Goal: Information Seeking & Learning: Learn about a topic

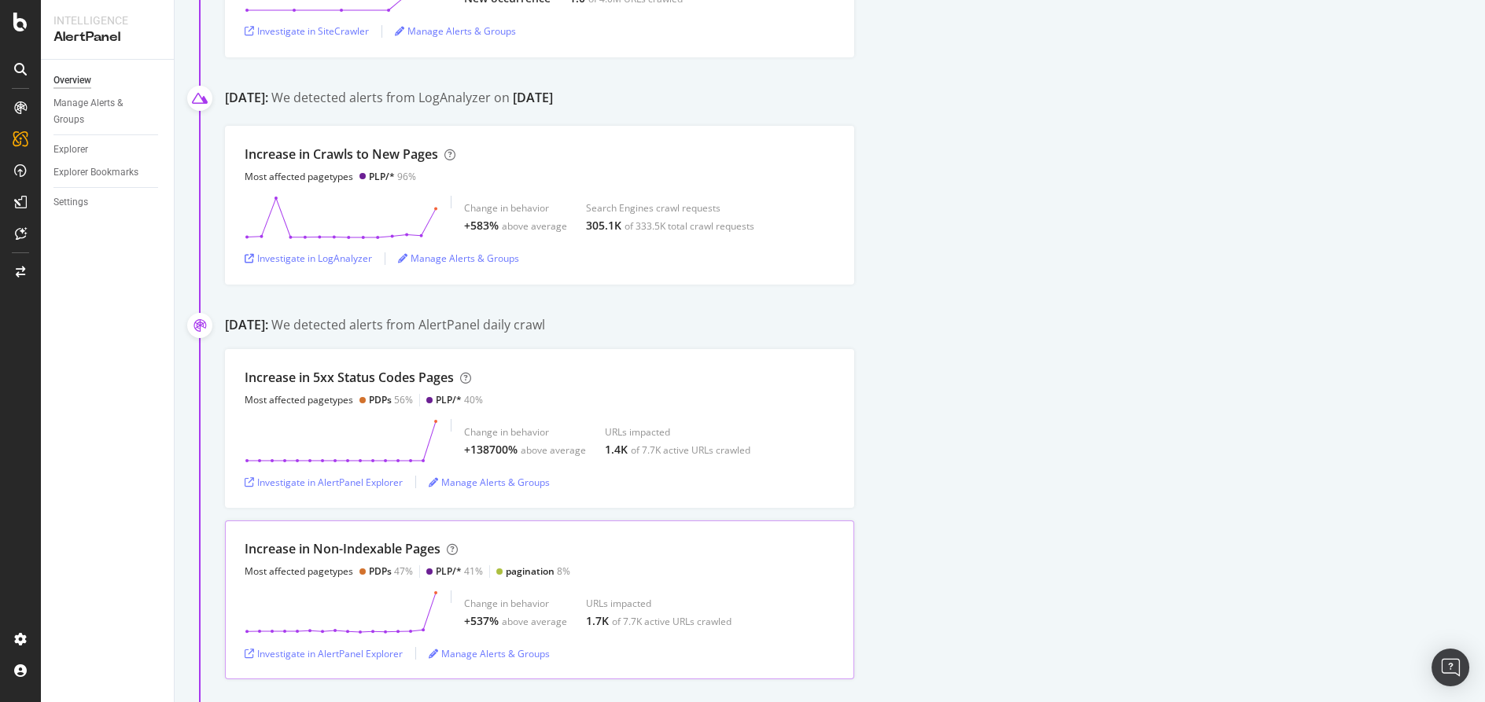
scroll to position [787, 0]
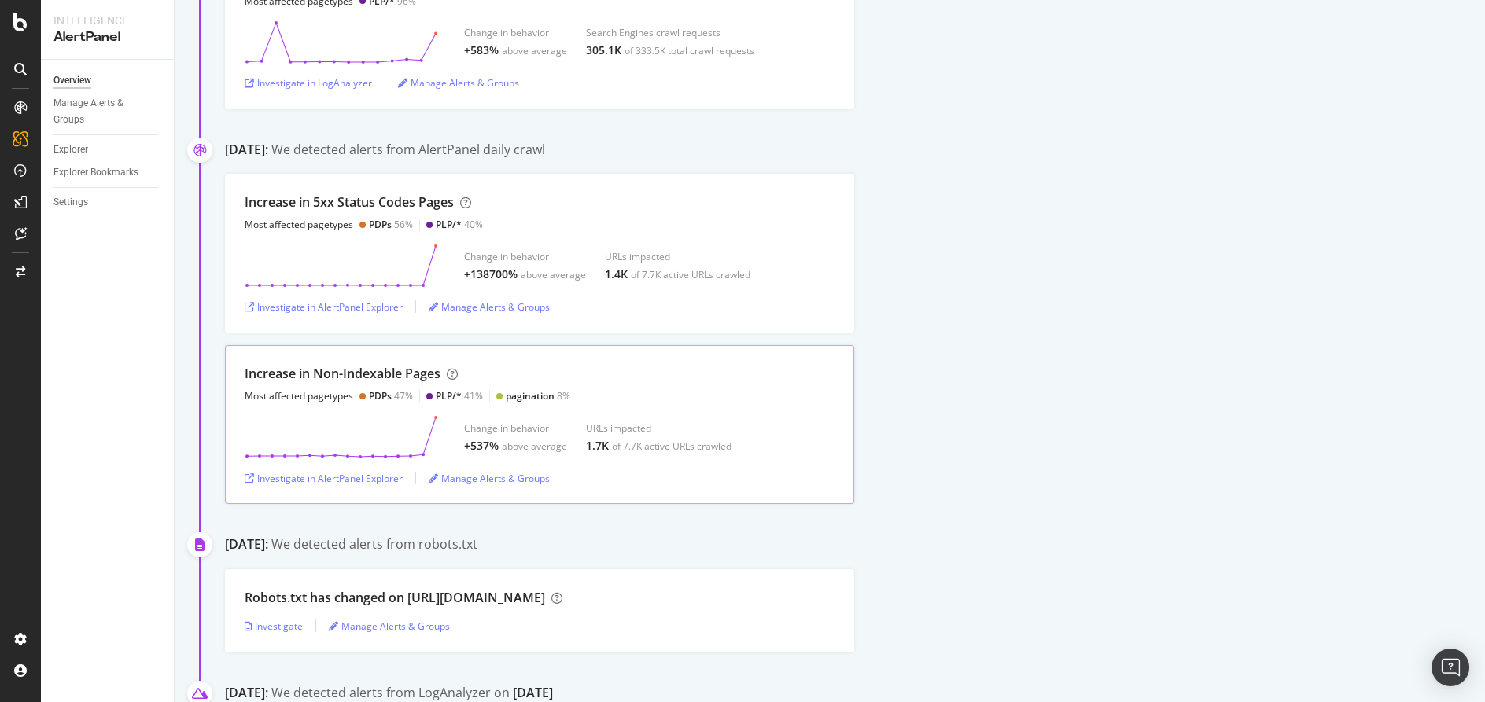
click at [422, 362] on div "Increase in Non-Indexable Pages Most affected pagetypes PDPs 47% PLP/* 41% pagi…" at bounding box center [539, 424] width 629 height 159
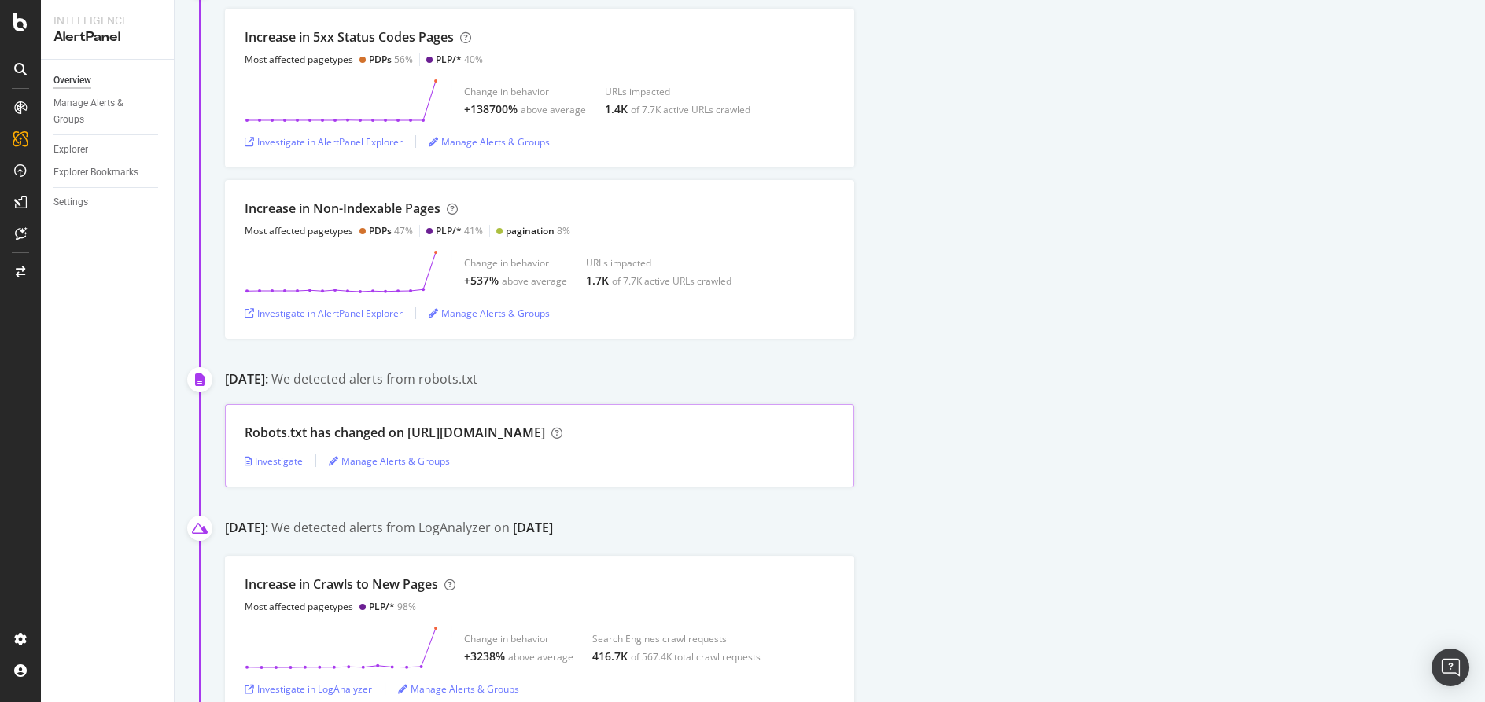
scroll to position [961, 0]
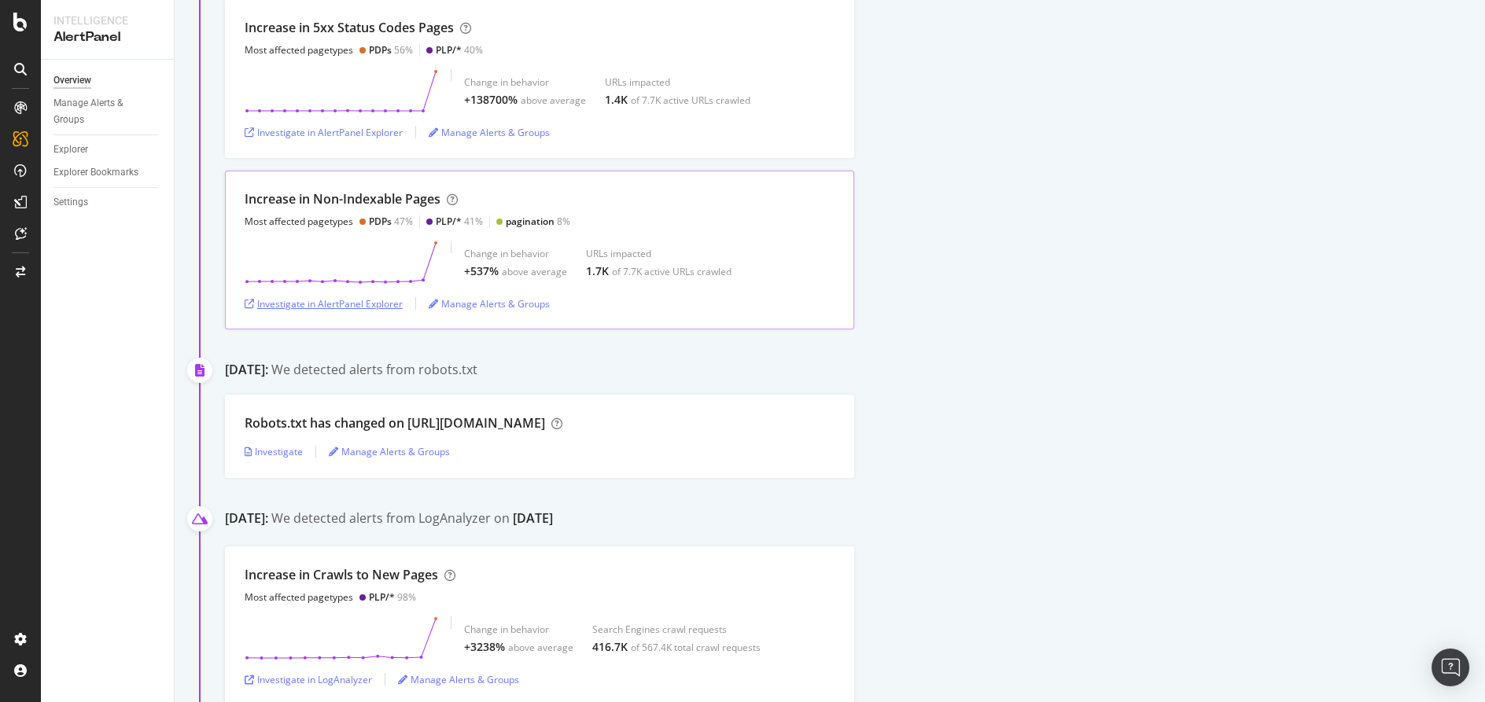
click at [310, 298] on div "Investigate in AlertPanel Explorer" at bounding box center [324, 303] width 158 height 13
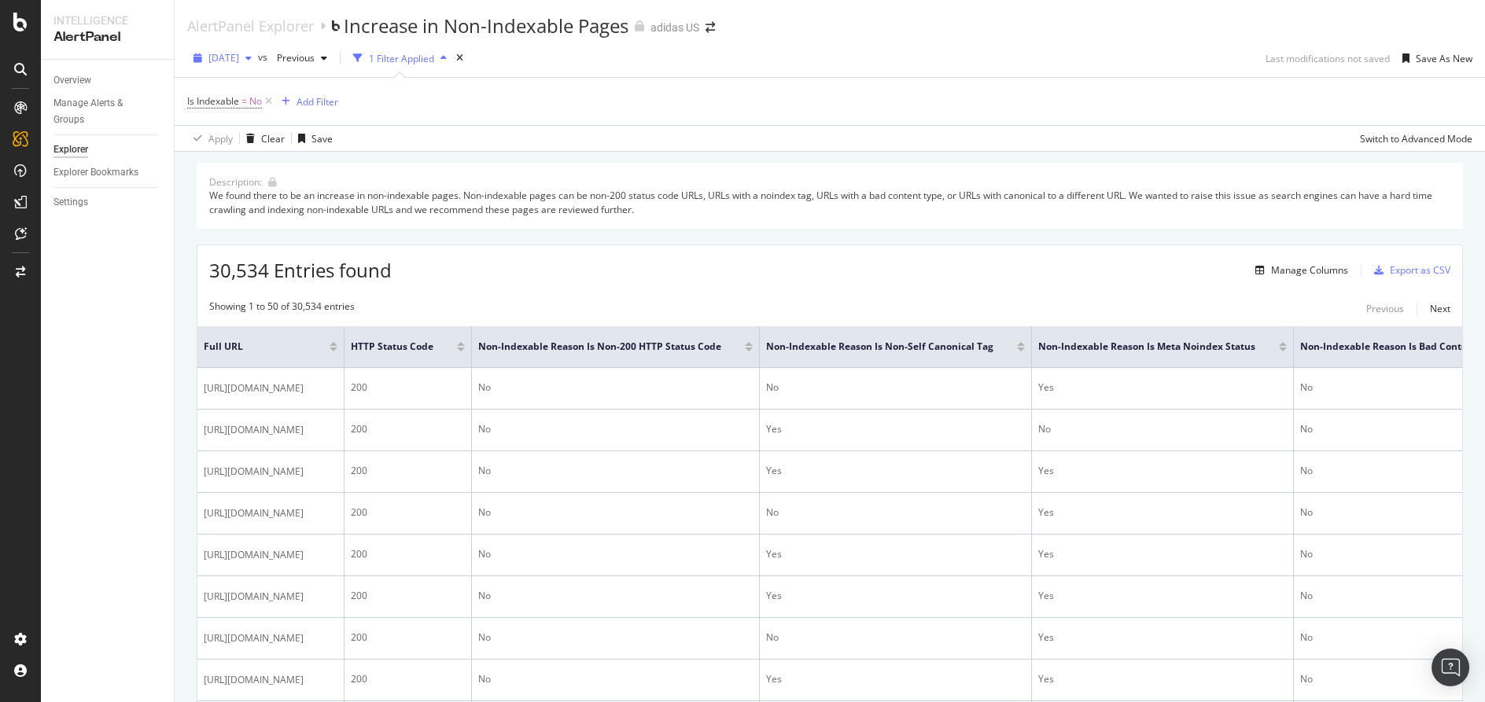
click at [239, 61] on span "[DATE]" at bounding box center [223, 57] width 31 height 13
click at [308, 195] on div "See All Analyses" at bounding box center [290, 202] width 187 height 23
click at [219, 202] on span "See All Analyses" at bounding box center [246, 203] width 72 height 14
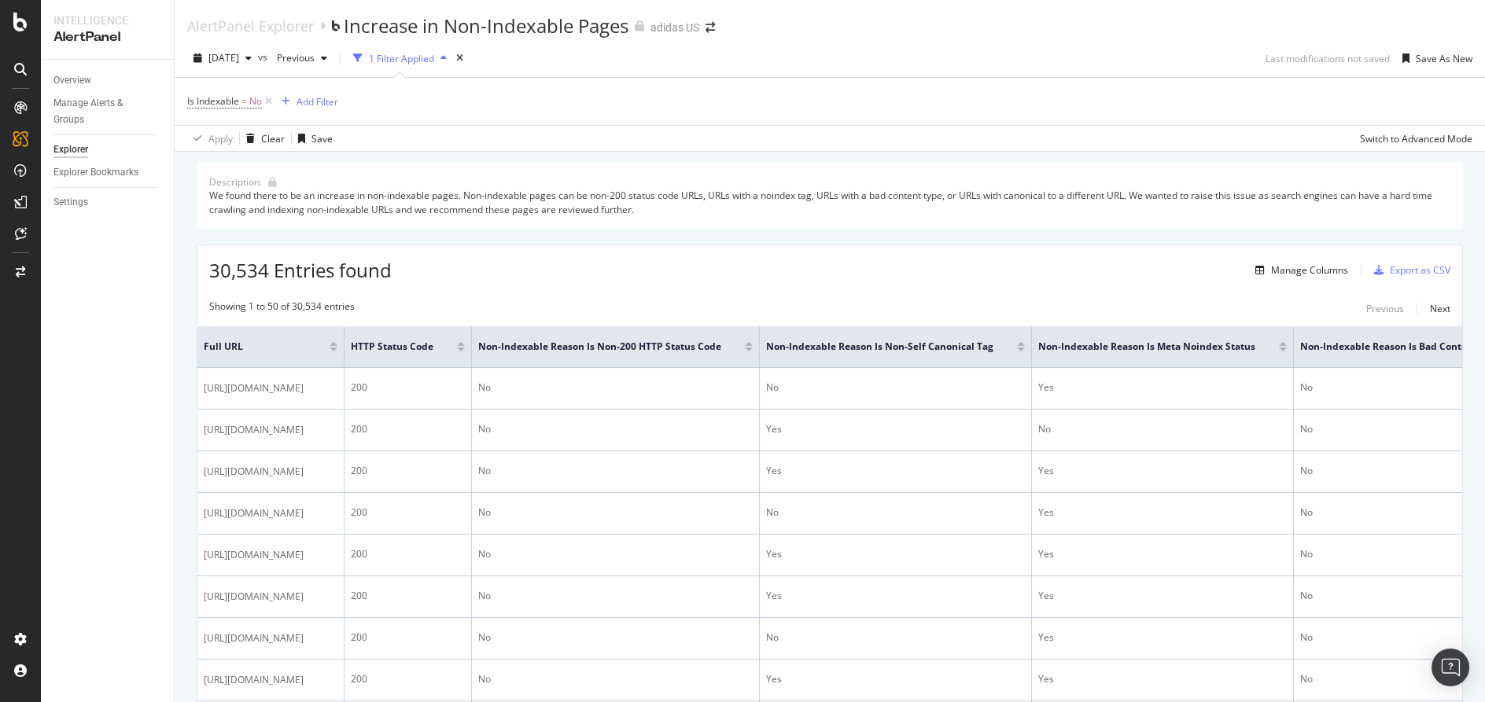
click at [535, 107] on div "Is Indexable = No Add Filter" at bounding box center [829, 101] width 1285 height 47
click at [290, 27] on div "AlertPanel Explorer" at bounding box center [250, 25] width 127 height 17
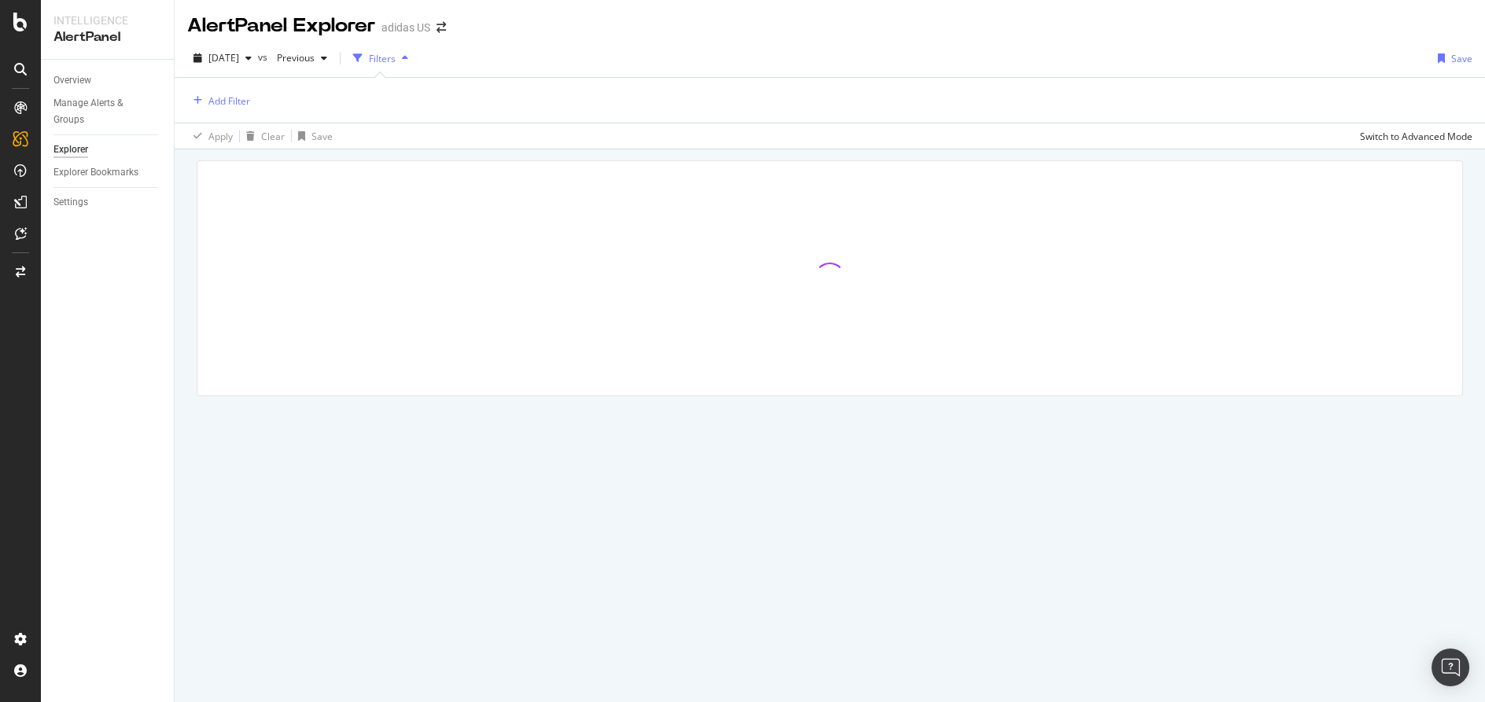
click at [253, 72] on div "[DATE] vs Previous Filters Save" at bounding box center [830, 61] width 1310 height 31
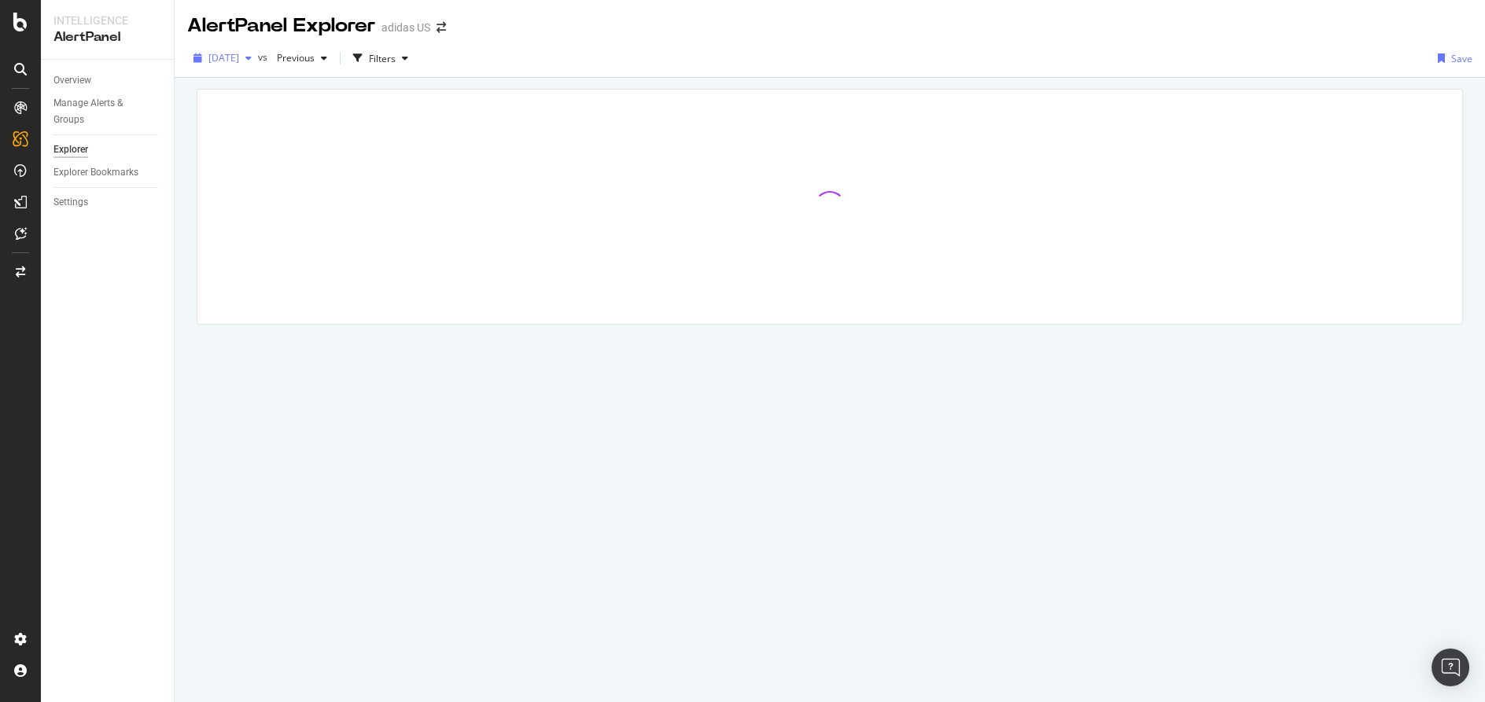
click at [239, 57] on span "[DATE]" at bounding box center [223, 57] width 31 height 13
click at [194, 61] on icon "button" at bounding box center [198, 57] width 9 height 9
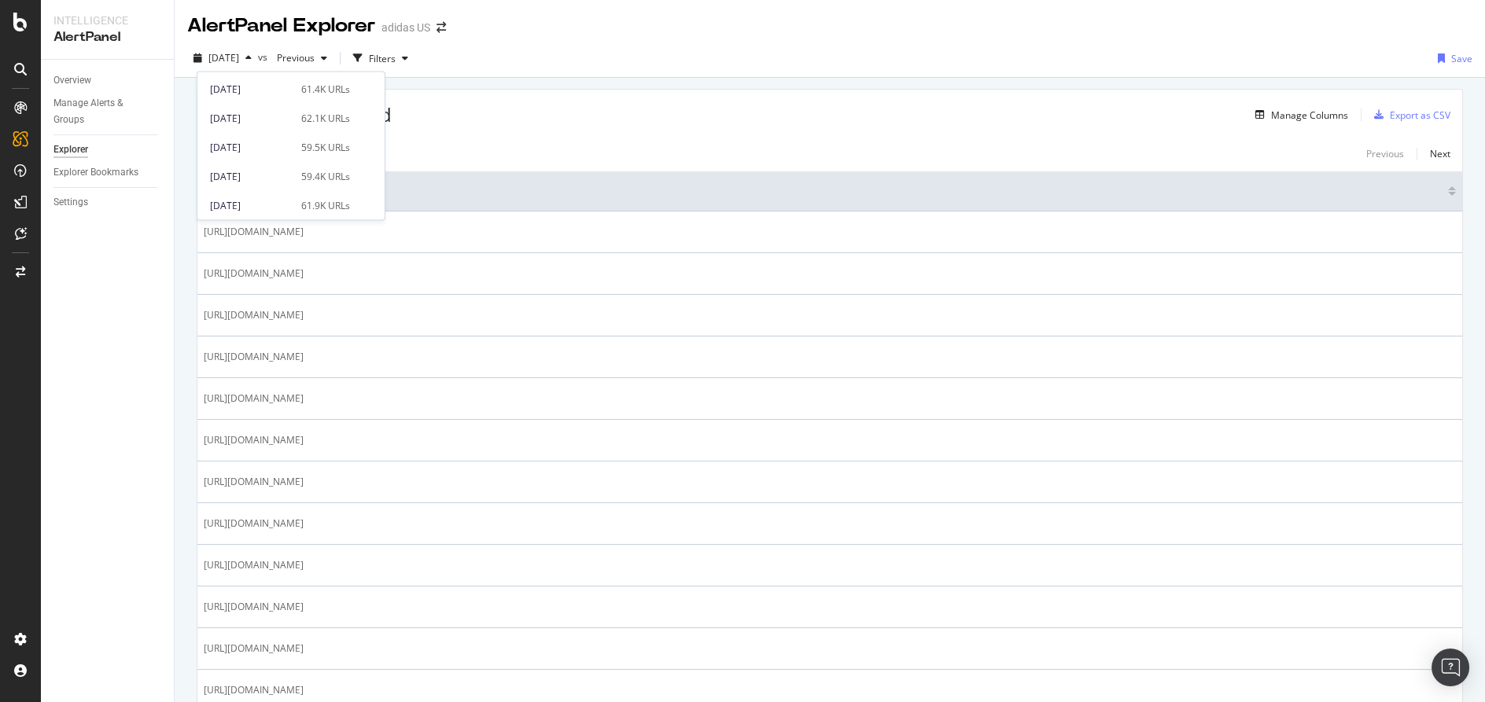
click at [588, 59] on div "[DATE] vs Previous Filters Save" at bounding box center [830, 61] width 1310 height 31
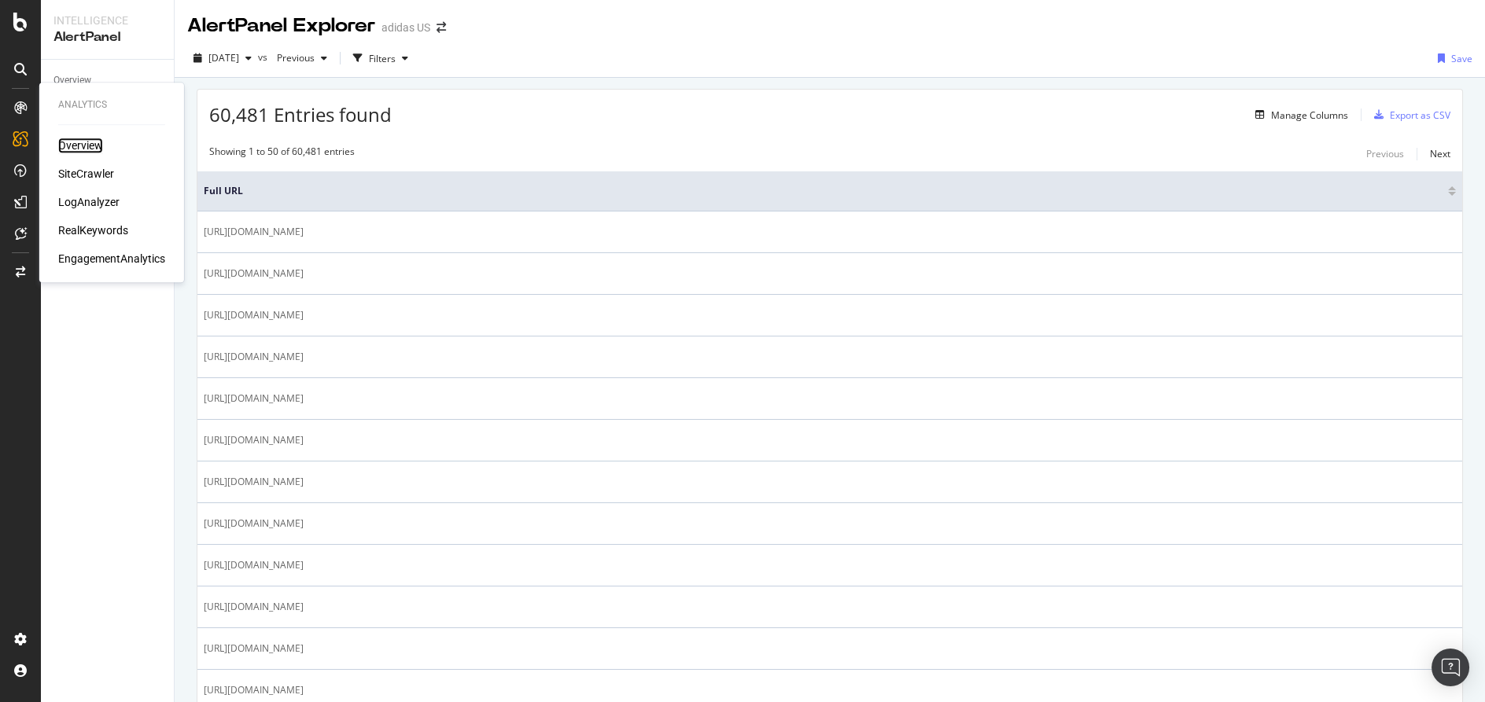
click at [98, 145] on div "Overview" at bounding box center [80, 146] width 45 height 16
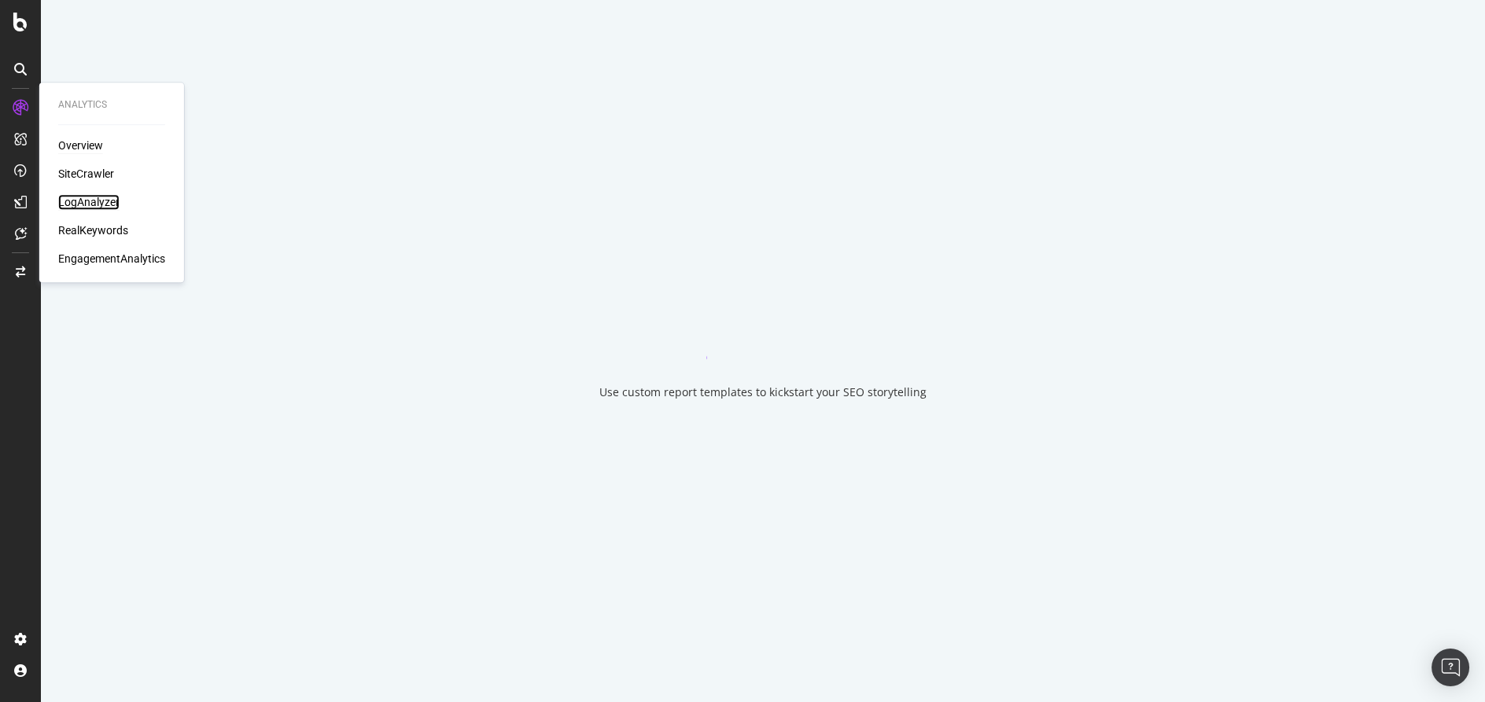
click at [109, 202] on div "LogAnalyzer" at bounding box center [88, 202] width 61 height 16
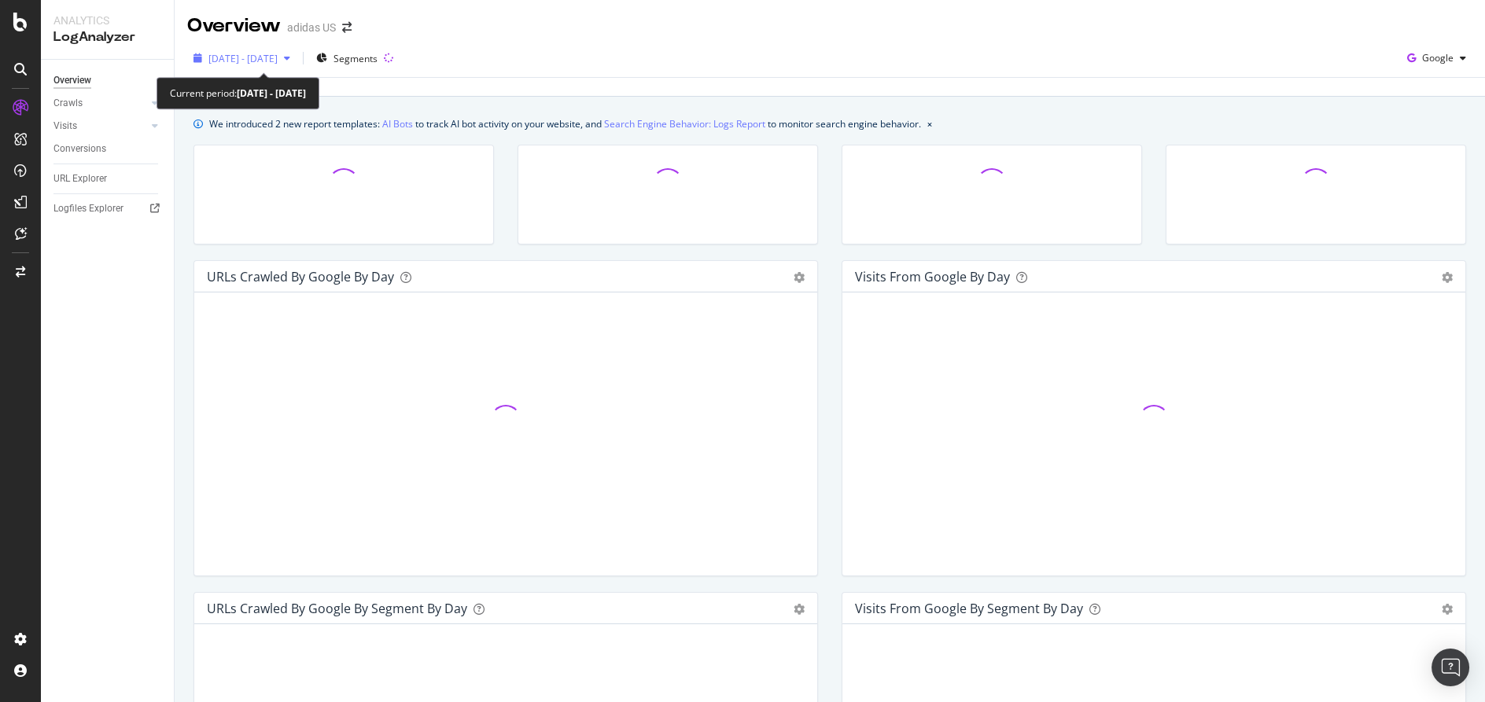
click at [246, 58] on span "[DATE] - [DATE]" at bounding box center [242, 58] width 69 height 13
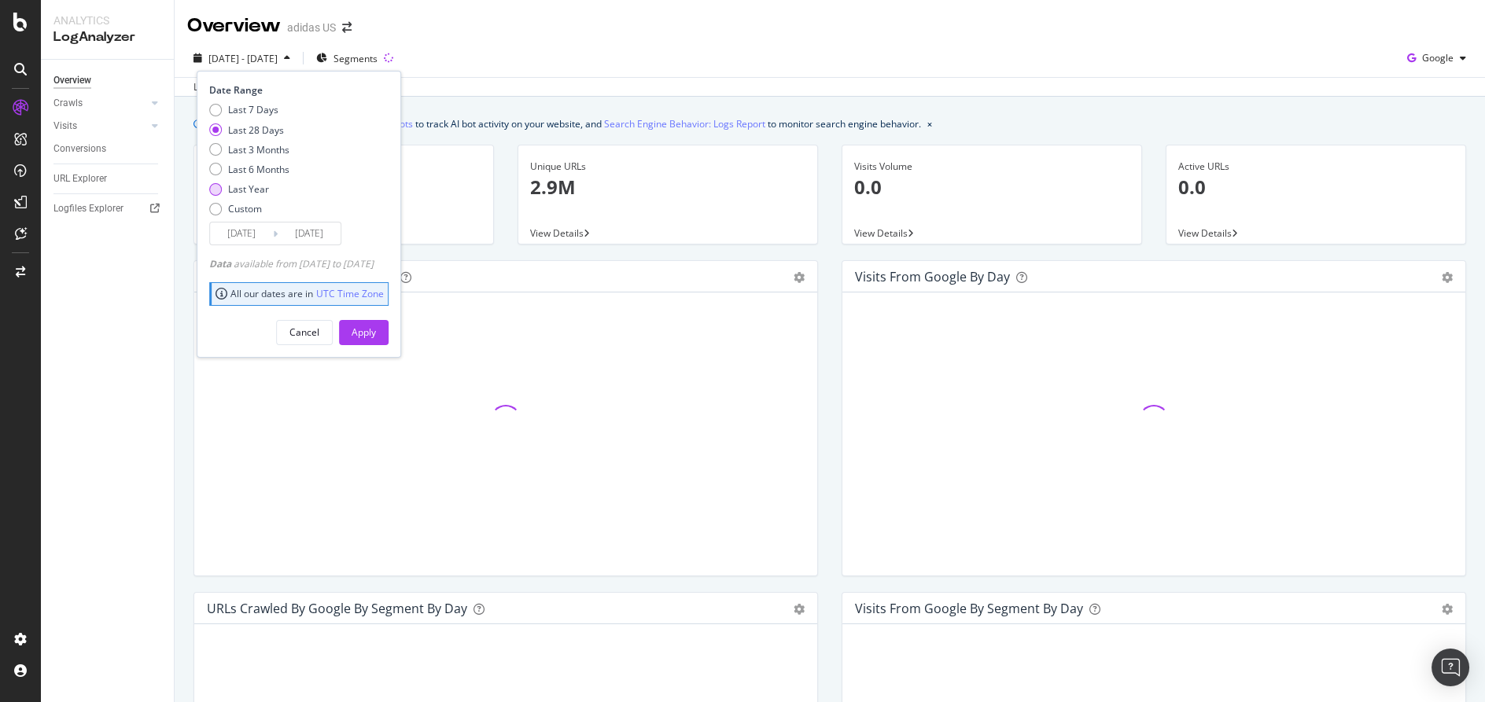
click at [240, 189] on div "Last Year" at bounding box center [248, 188] width 41 height 13
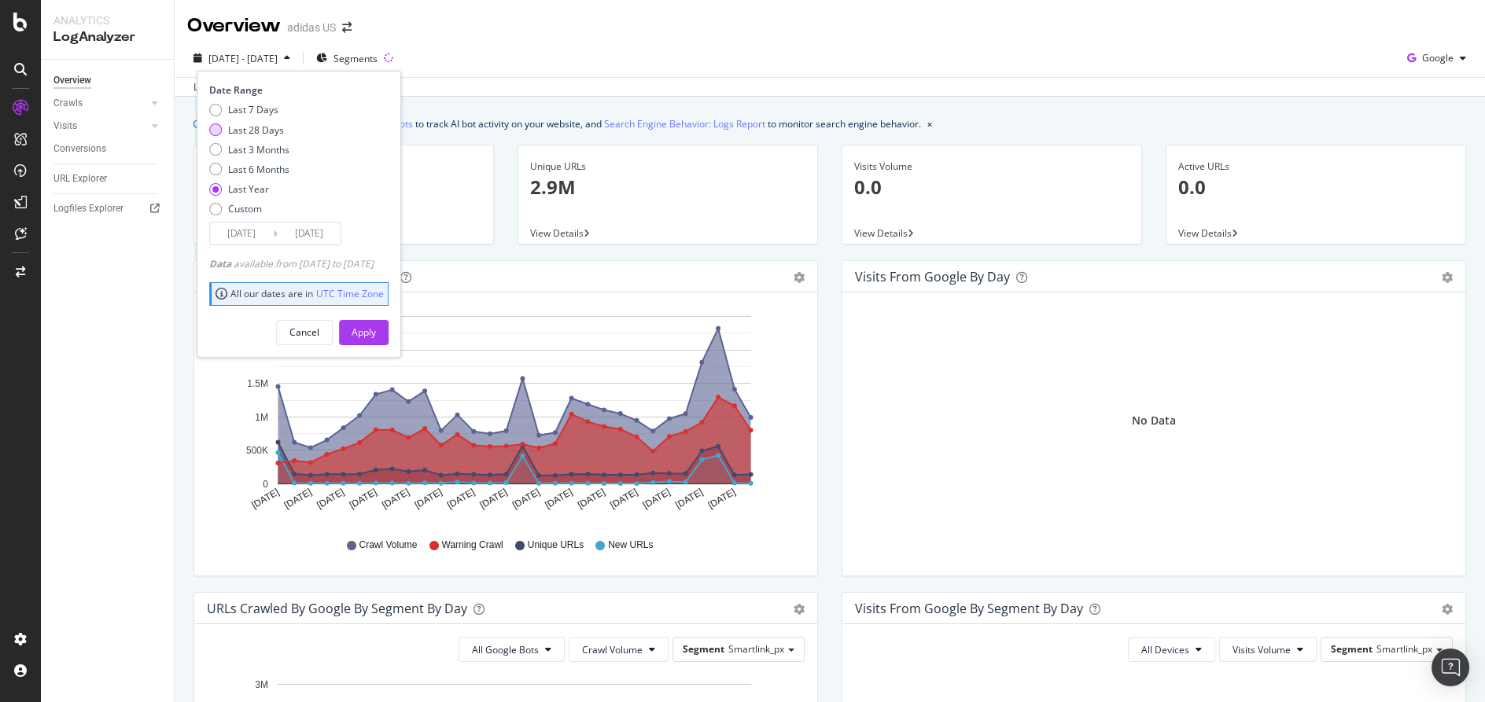
click at [260, 134] on div "Last 28 Days" at bounding box center [256, 129] width 56 height 13
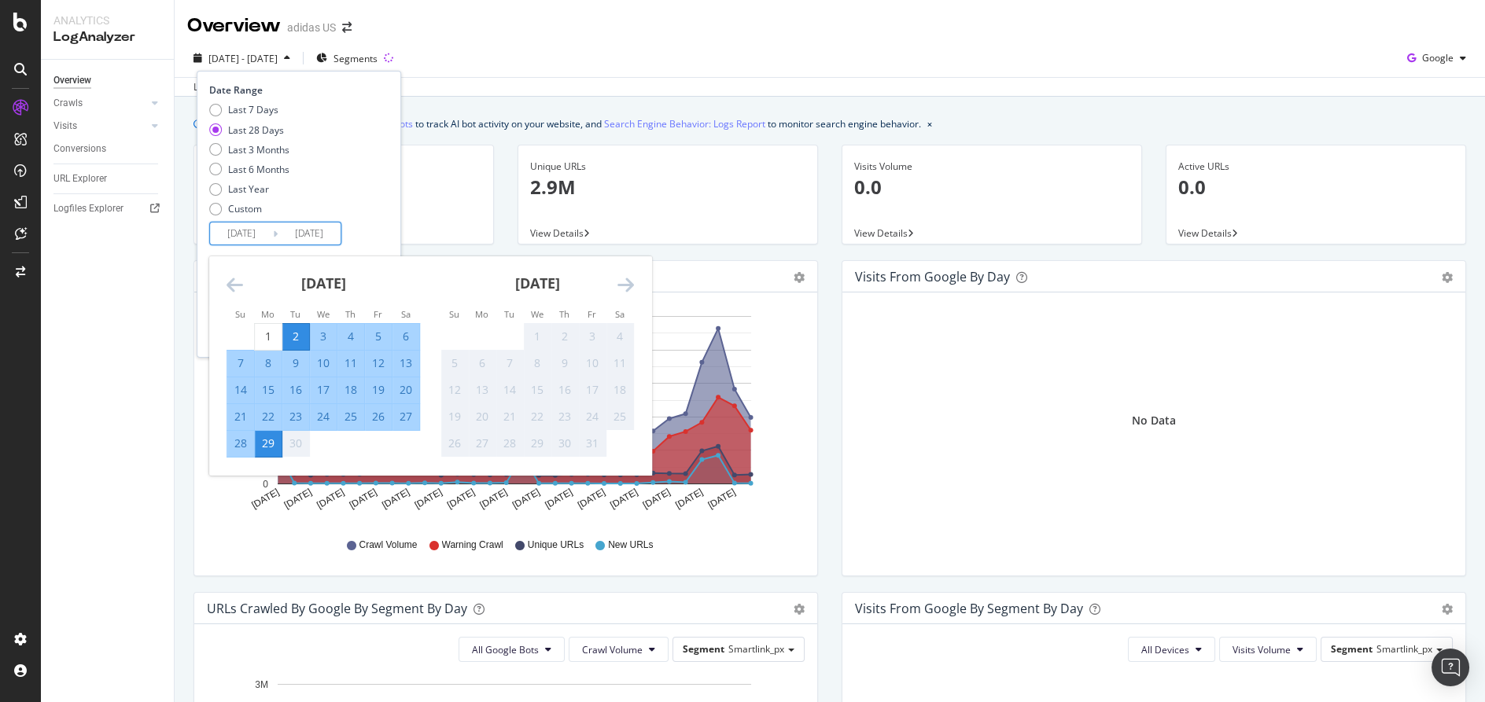
click at [234, 234] on input "[DATE]" at bounding box center [241, 234] width 63 height 22
type input "[DATE]"
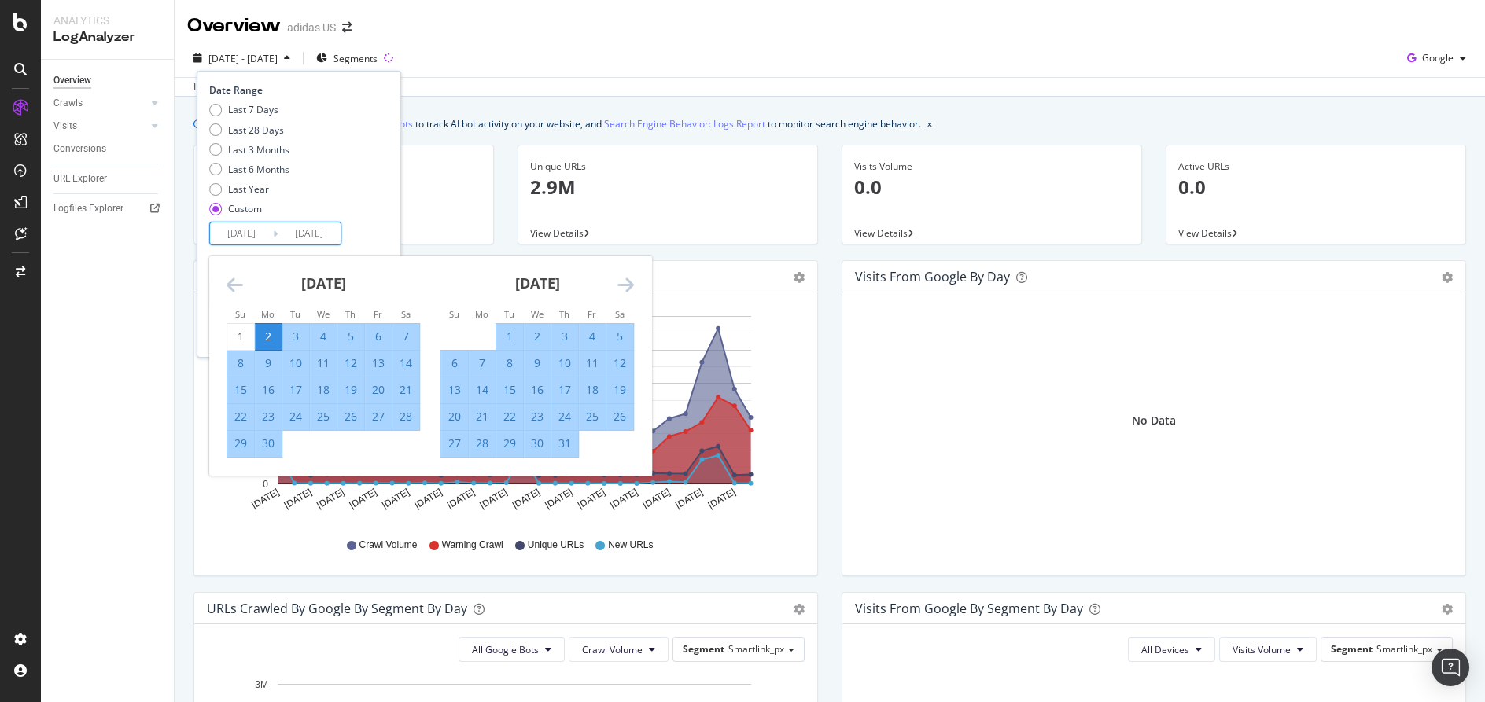
click at [300, 230] on input "[DATE]" at bounding box center [309, 234] width 63 height 22
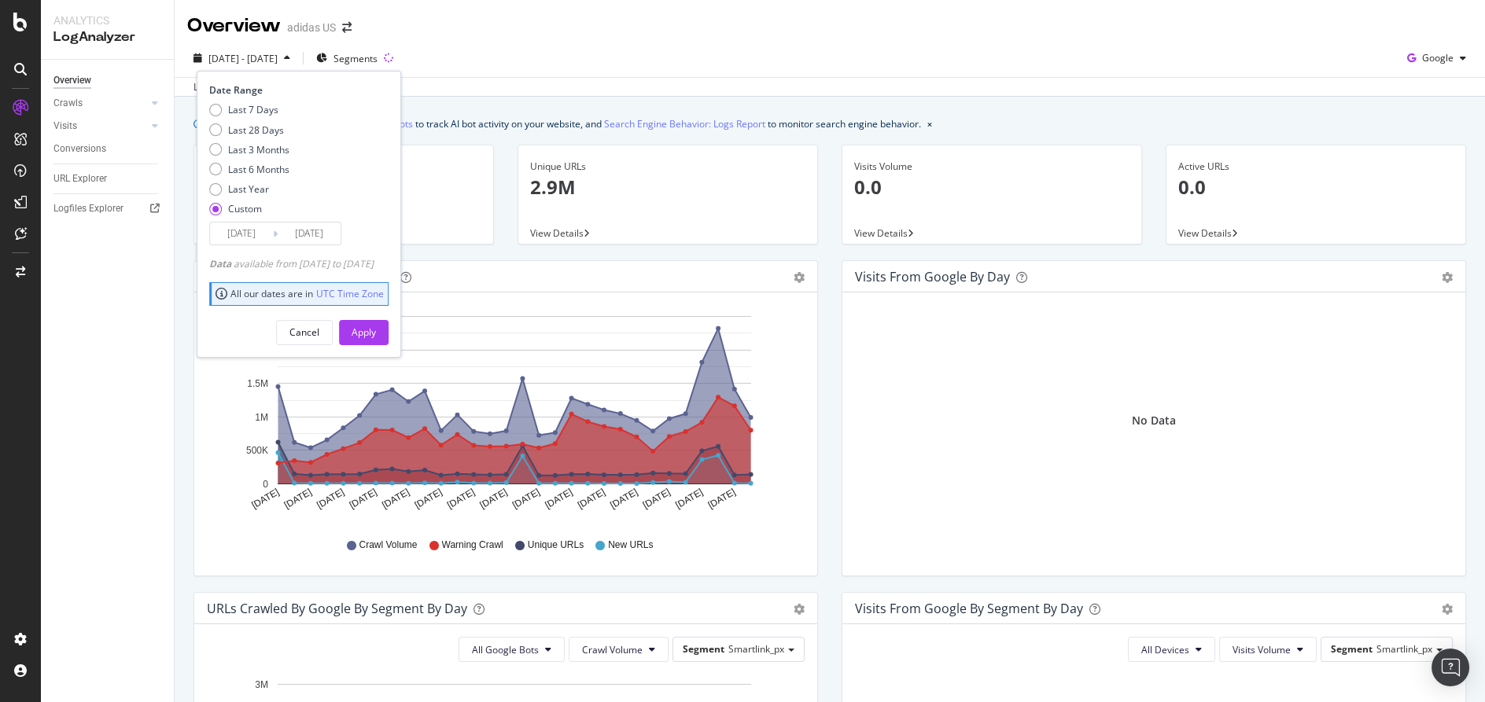
click at [334, 236] on input "[DATE]" at bounding box center [309, 234] width 63 height 22
type input "[DATE]"
click at [376, 341] on div "Apply" at bounding box center [364, 333] width 24 height 24
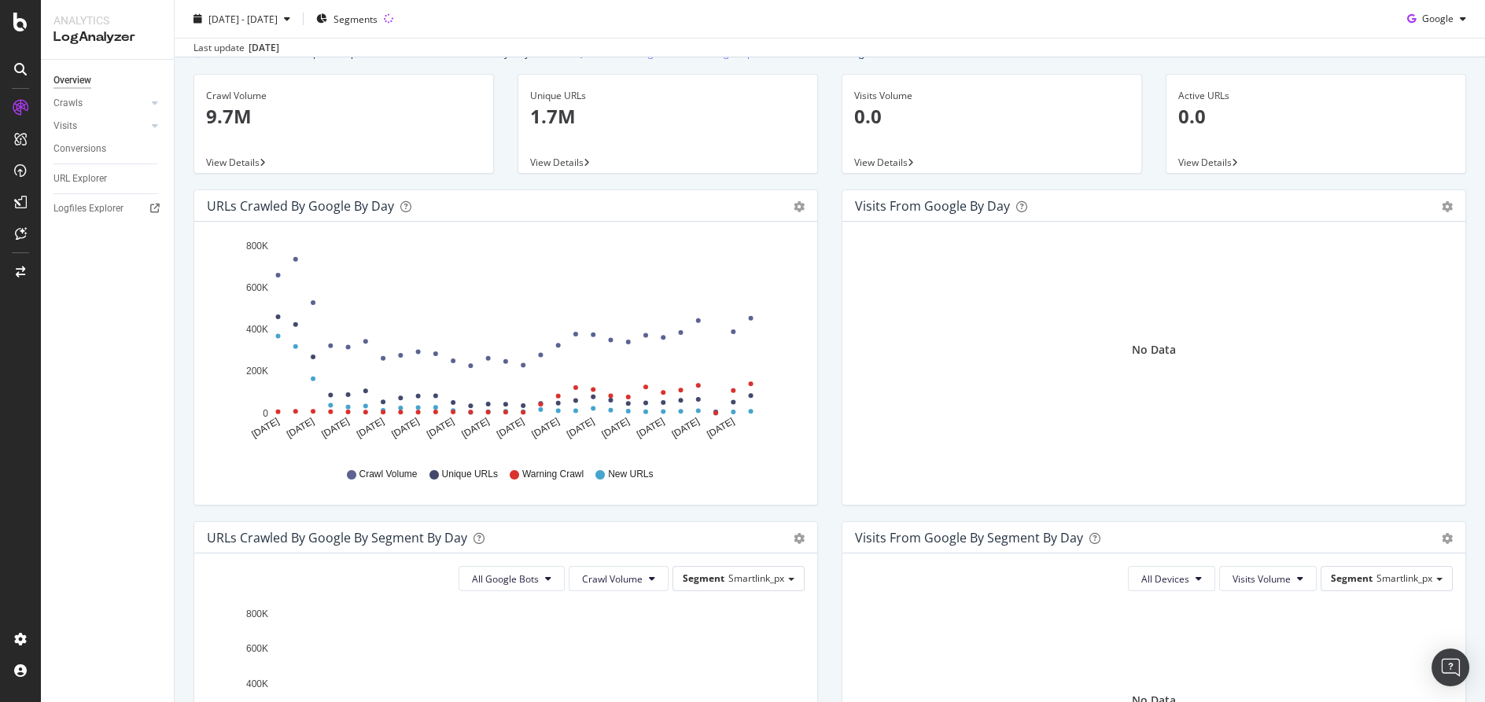
scroll to position [87, 0]
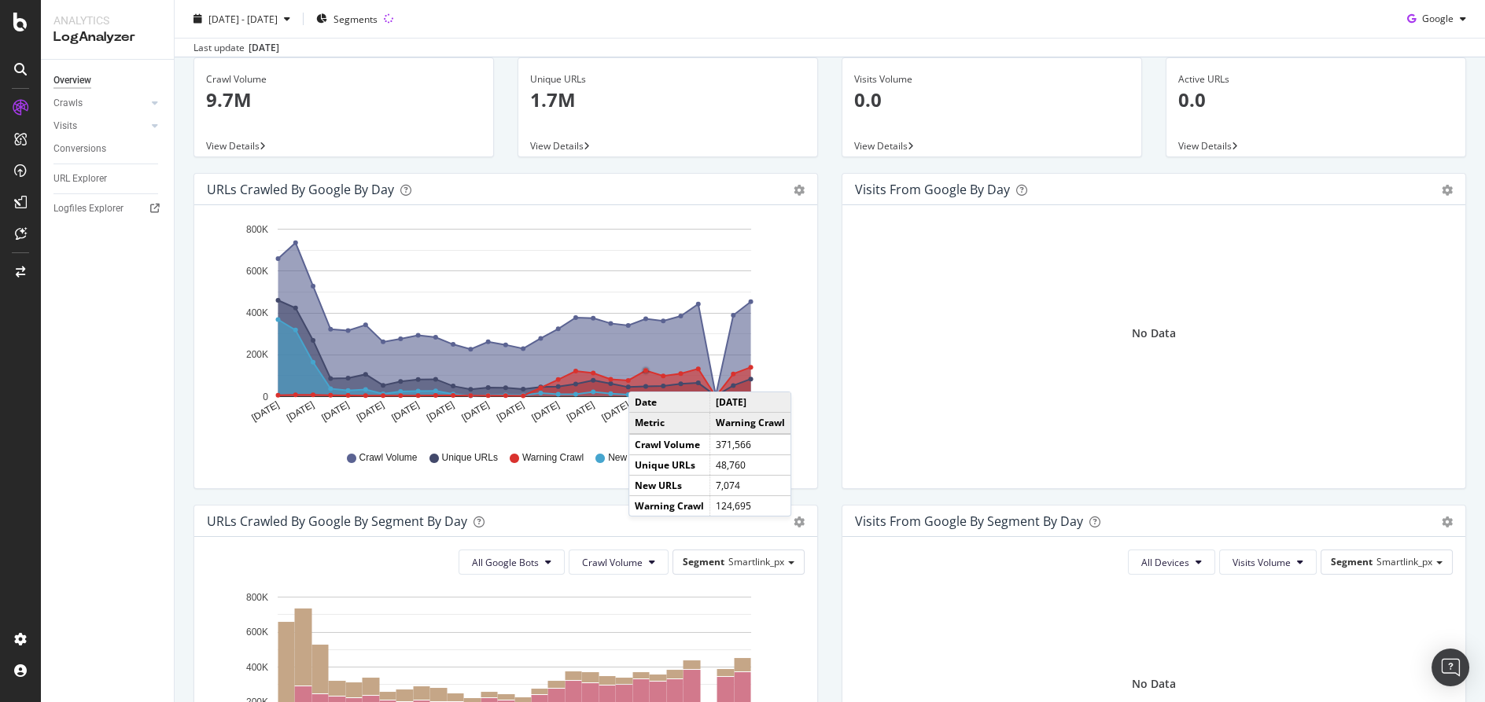
click at [644, 376] on icon "A chart." at bounding box center [514, 381] width 473 height 29
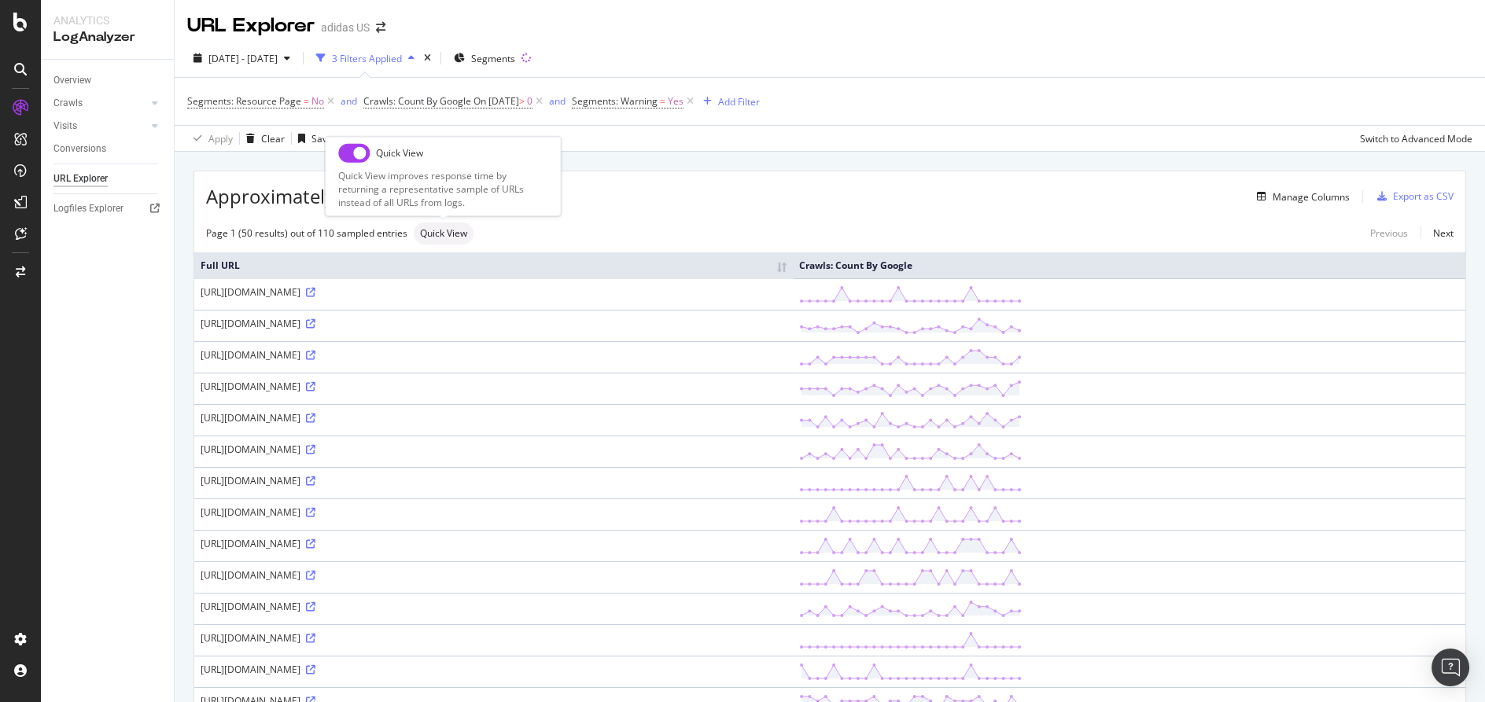
click at [356, 154] on input "checkbox" at bounding box center [353, 152] width 31 height 19
checkbox input "true"
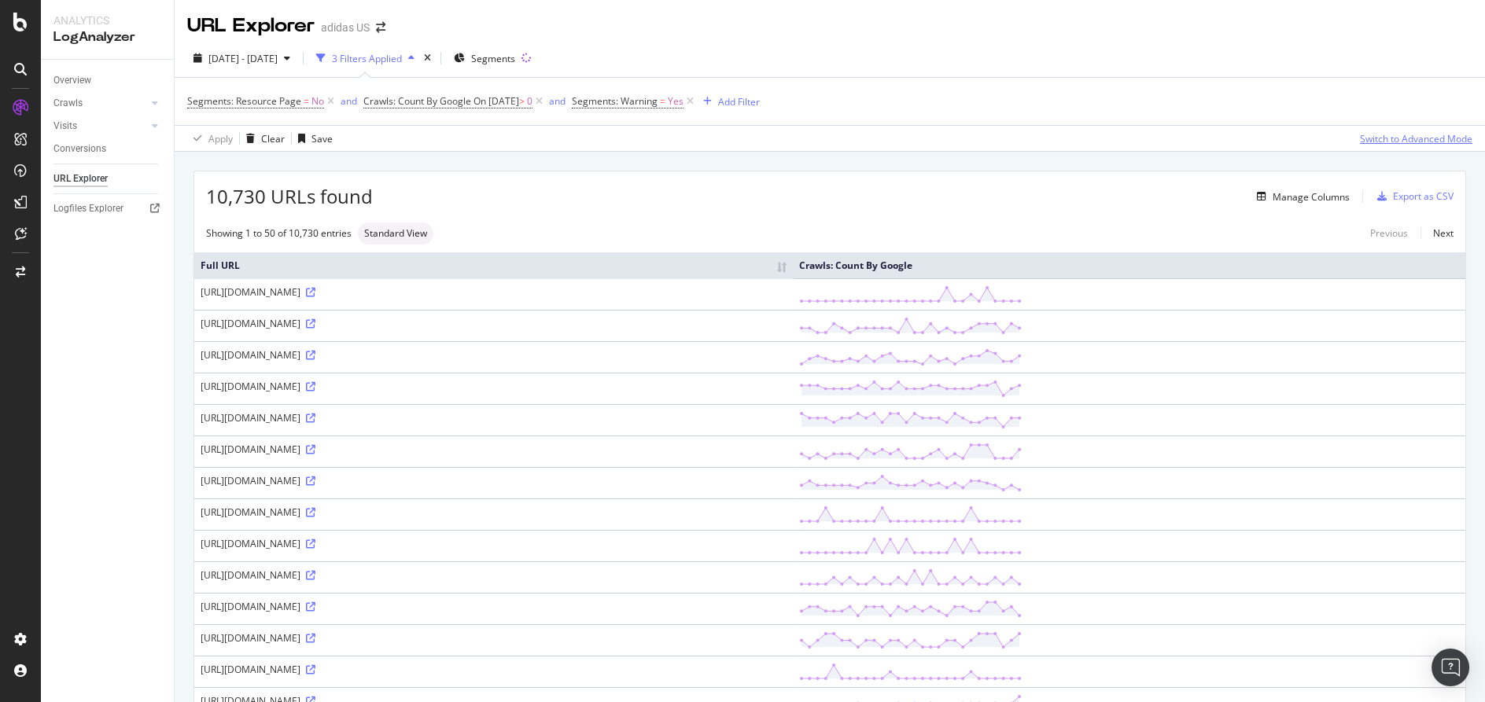
click at [1405, 143] on div "Switch to Advanced Mode" at bounding box center [1416, 138] width 112 height 13
